Goal: Information Seeking & Learning: Learn about a topic

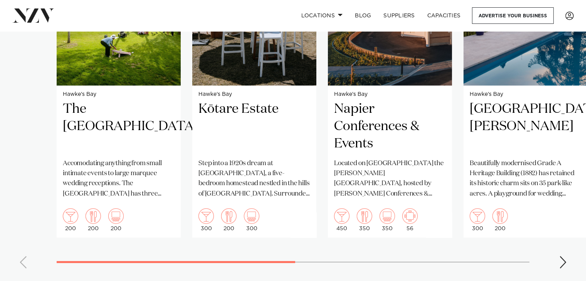
scroll to position [644, 0]
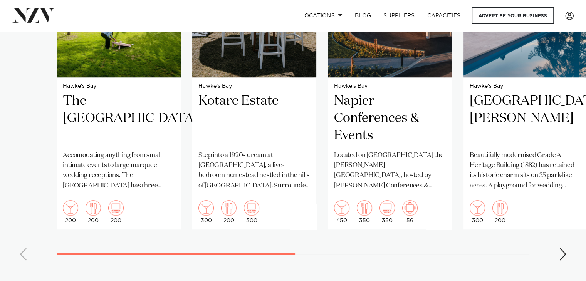
click at [567, 255] on swiper-container "Hawke's Bay The River House Accomodating anything from small intimate events to…" at bounding box center [293, 89] width 586 height 356
click at [560, 256] on div "Next slide" at bounding box center [563, 254] width 8 height 12
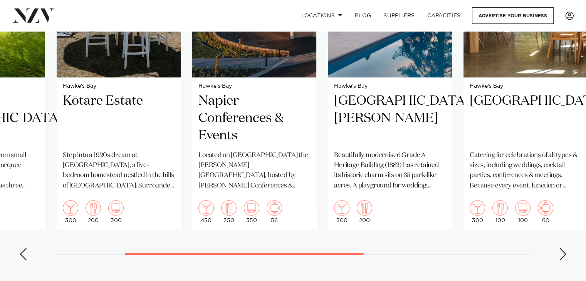
click at [560, 256] on div "Next slide" at bounding box center [563, 254] width 8 height 12
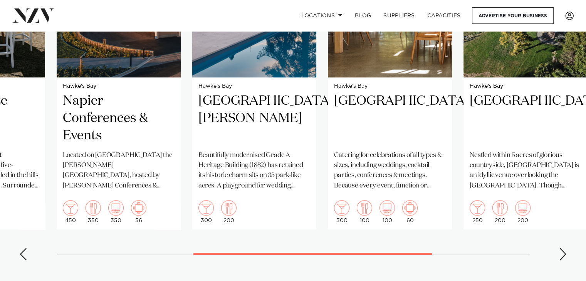
click at [560, 256] on div "Next slide" at bounding box center [563, 254] width 8 height 12
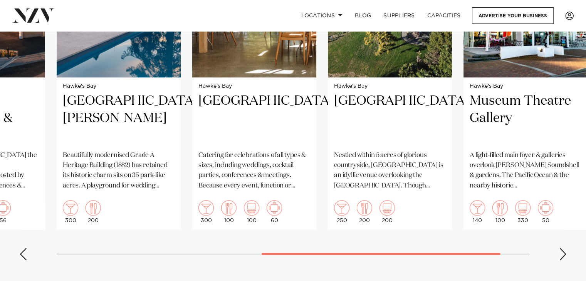
click at [560, 256] on div "Next slide" at bounding box center [563, 254] width 8 height 12
click at [560, 256] on swiper-container "Hawke's Bay The River House Accomodating anything from small intimate events to…" at bounding box center [293, 89] width 586 height 356
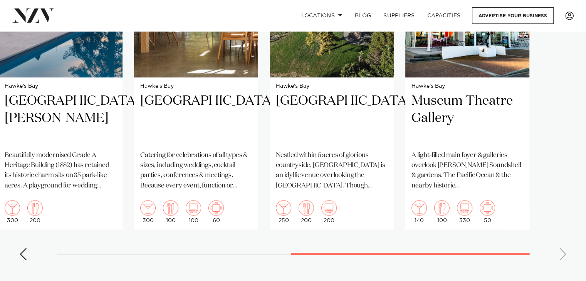
click at [560, 256] on swiper-container "Hawke's Bay The River House Accomodating anything from small intimate events to…" at bounding box center [293, 89] width 586 height 356
click at [545, 184] on swiper-container "Hawke's Bay The River House Accomodating anything from small intimate events to…" at bounding box center [293, 89] width 586 height 356
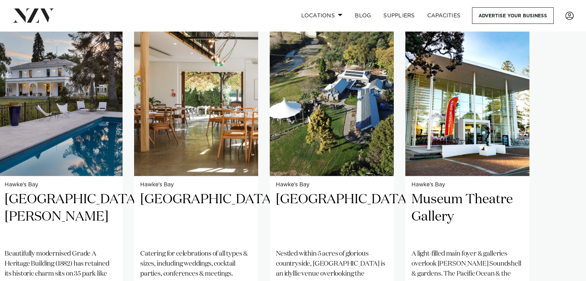
scroll to position [545, 0]
